Goal: Transaction & Acquisition: Purchase product/service

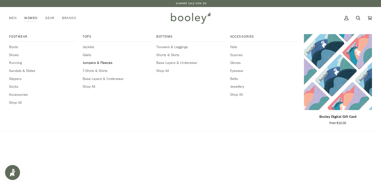
click at [90, 63] on span "Jumpers & Fleeces" at bounding box center [117, 63] width 68 height 6
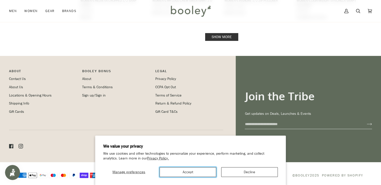
click at [184, 172] on button "Accept" at bounding box center [188, 172] width 57 height 10
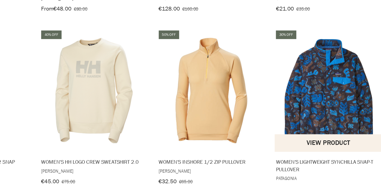
scroll to position [479, 0]
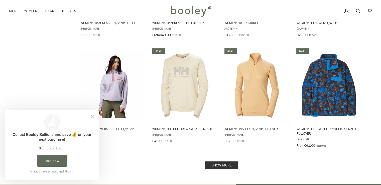
click at [231, 164] on link "Show more" at bounding box center [221, 165] width 33 height 8
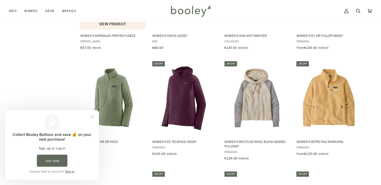
scroll to position [709, 0]
